Goal: Check status: Check status

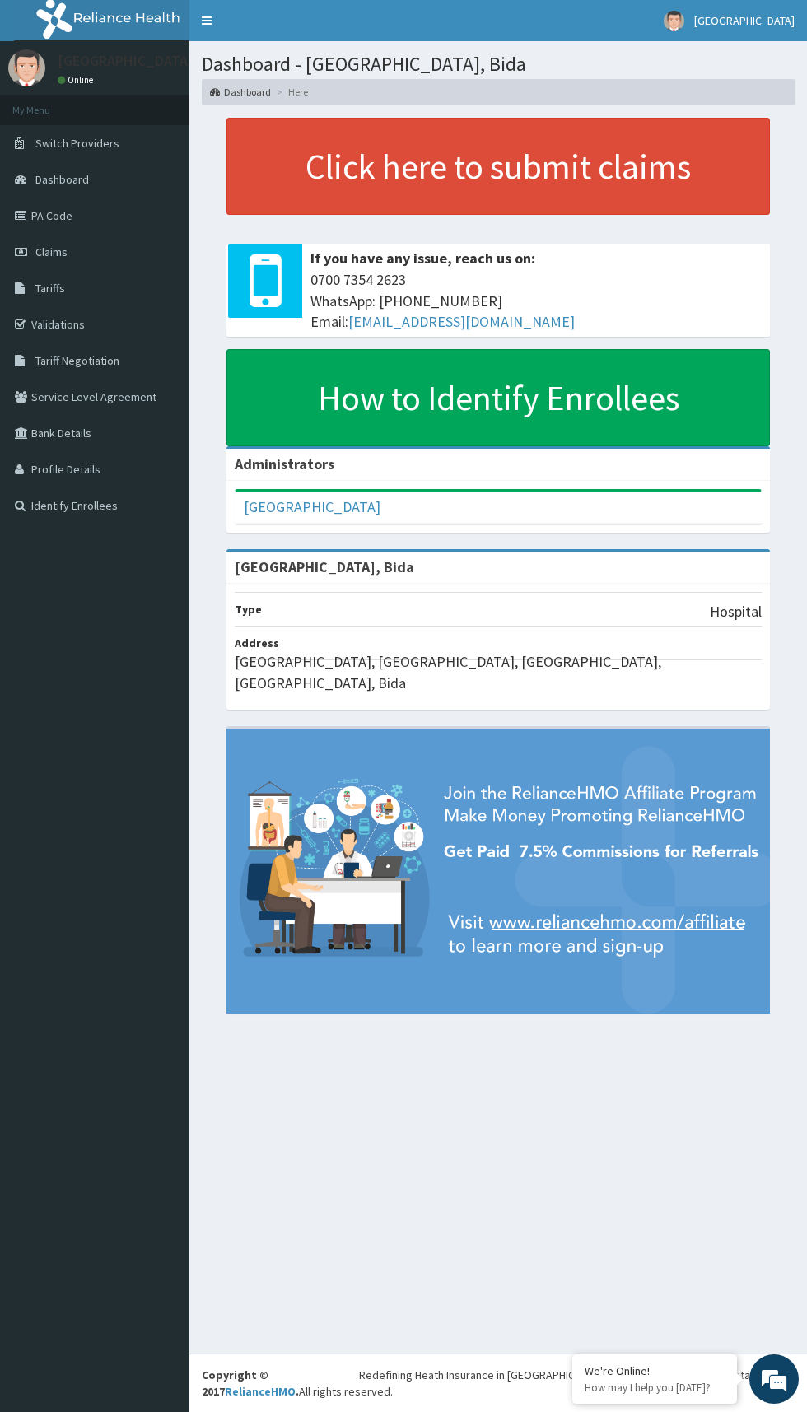
click at [111, 250] on link "Claims" at bounding box center [94, 252] width 189 height 36
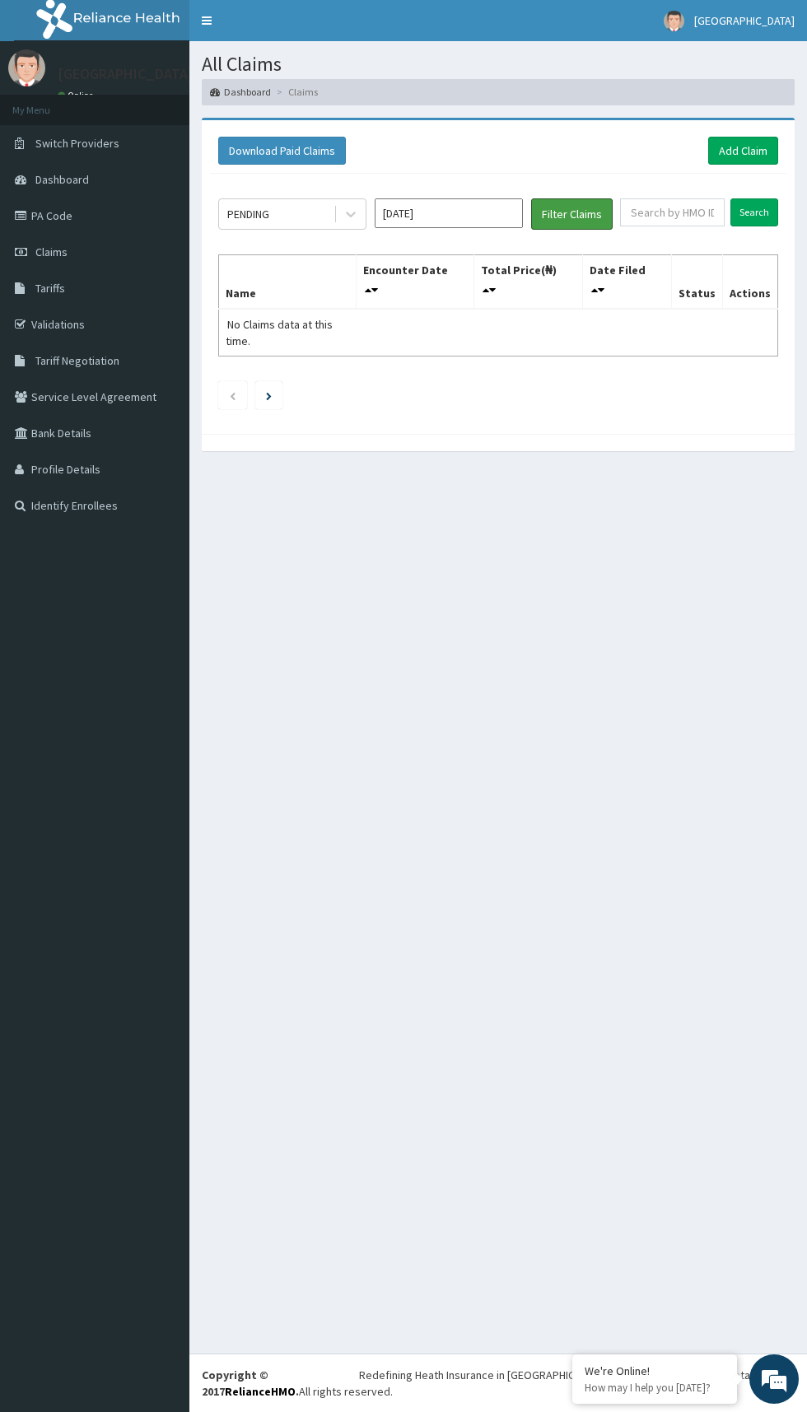
click at [537, 225] on button "Filter Claims" at bounding box center [571, 213] width 81 height 31
click at [566, 212] on button "Filter Claims" at bounding box center [571, 213] width 81 height 31
click at [563, 218] on button "Filter Claims" at bounding box center [571, 213] width 81 height 31
click at [661, 210] on input "text" at bounding box center [672, 212] width 105 height 28
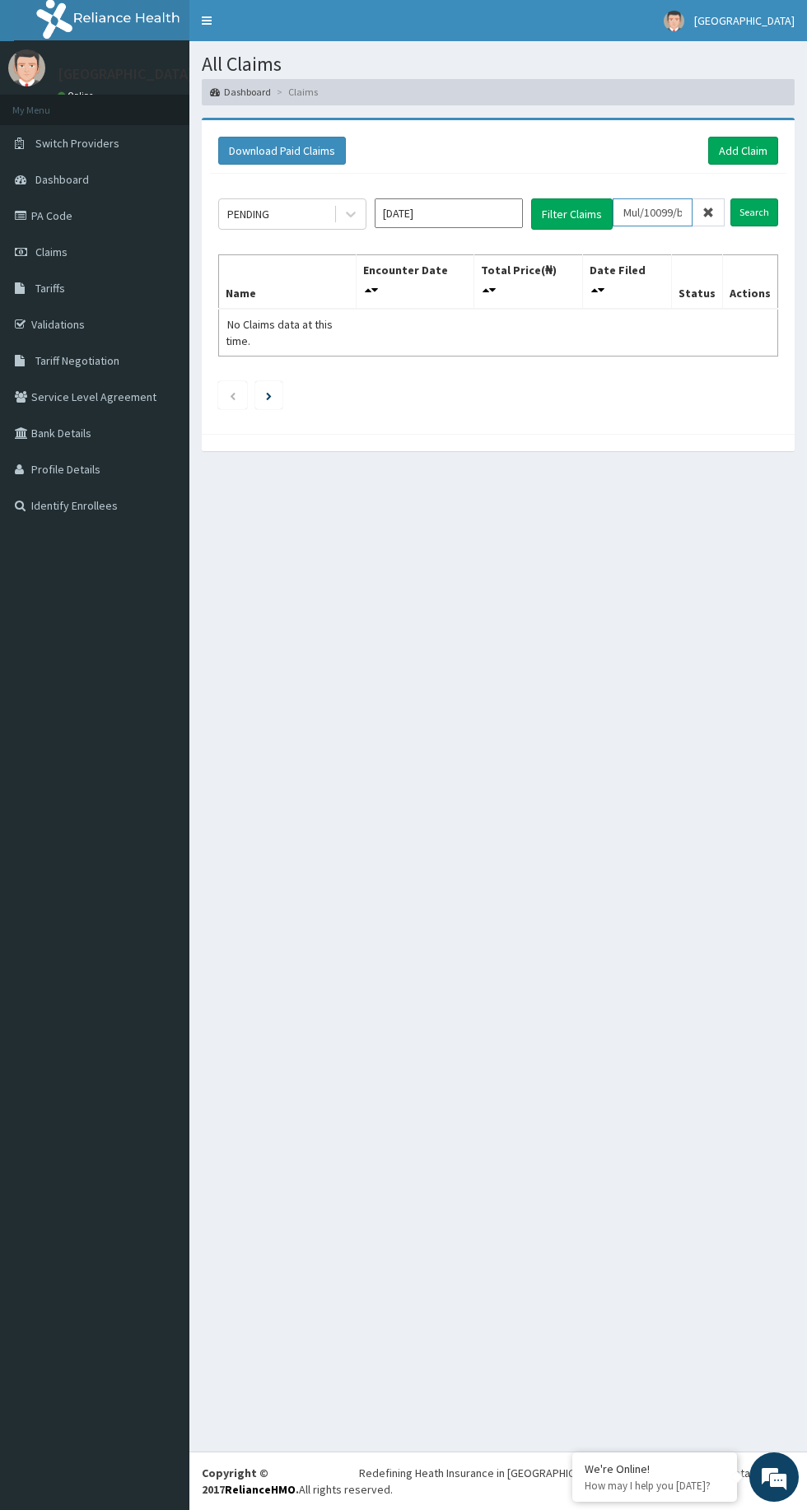
type input "Mul/10099/b"
click at [755, 211] on input "Search" at bounding box center [754, 212] width 48 height 28
